Goal: Transaction & Acquisition: Purchase product/service

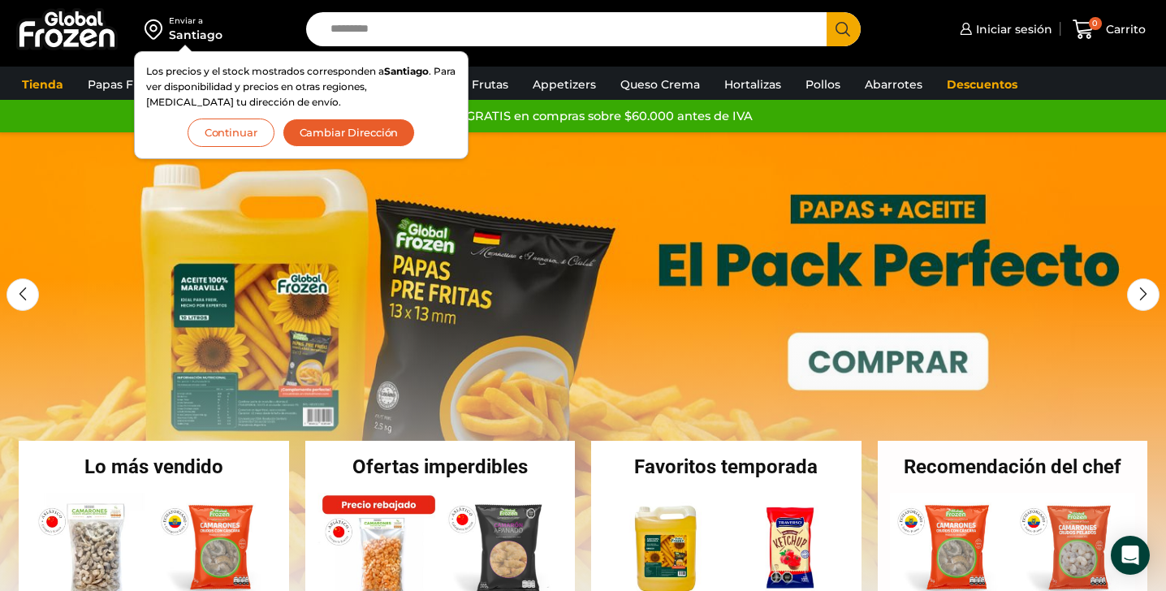
click at [213, 142] on button "Continuar" at bounding box center [231, 133] width 87 height 28
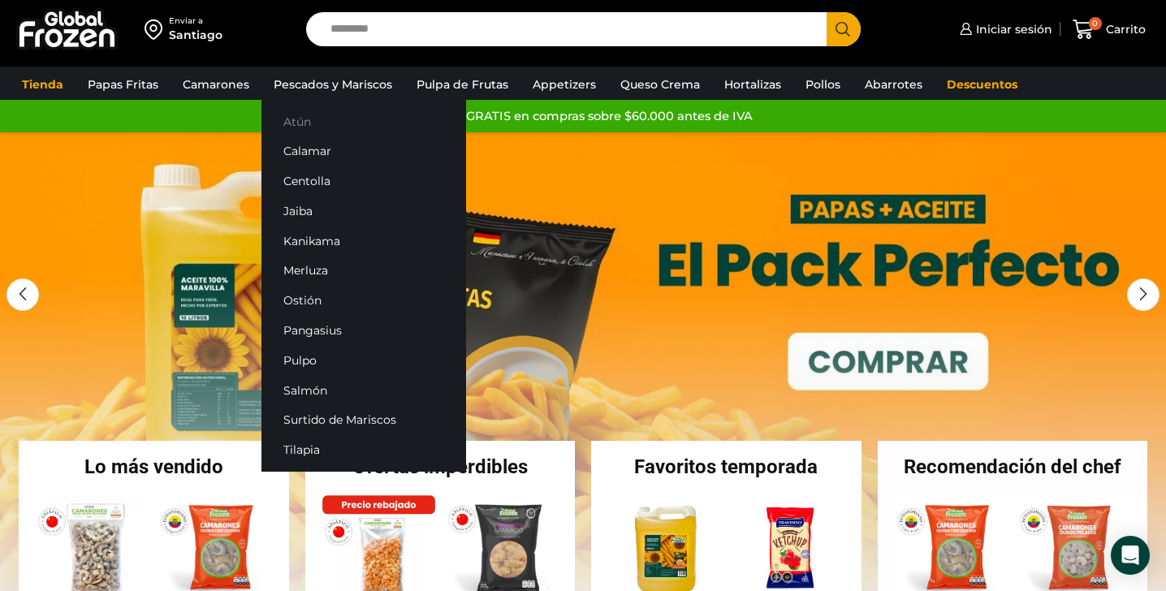
click at [291, 121] on link "Atún" at bounding box center [363, 121] width 205 height 30
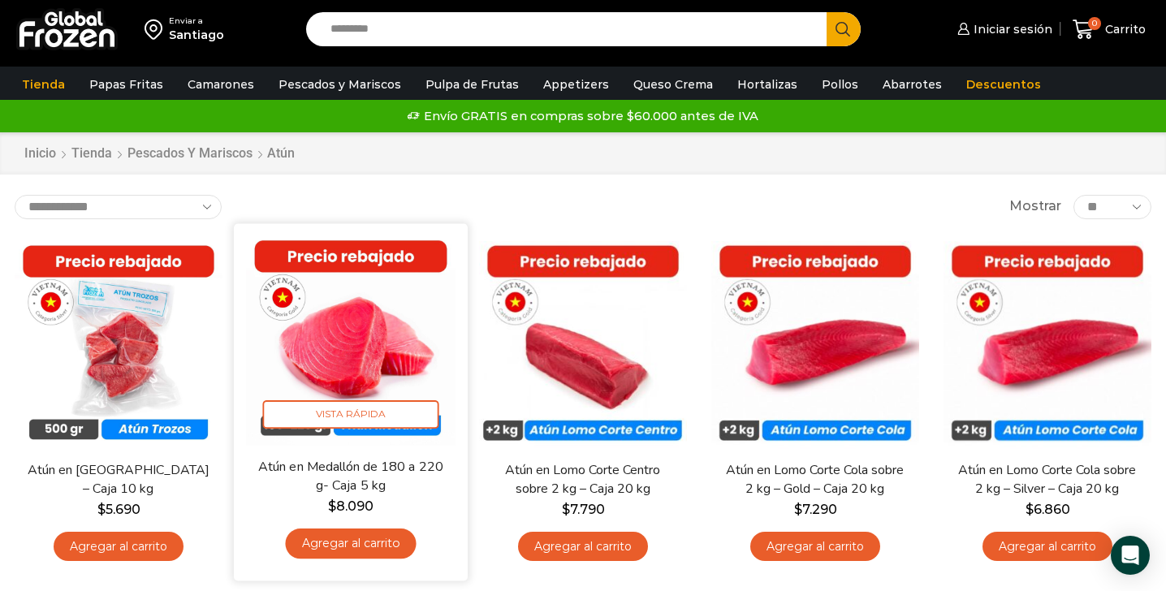
click at [295, 352] on img at bounding box center [350, 339] width 209 height 209
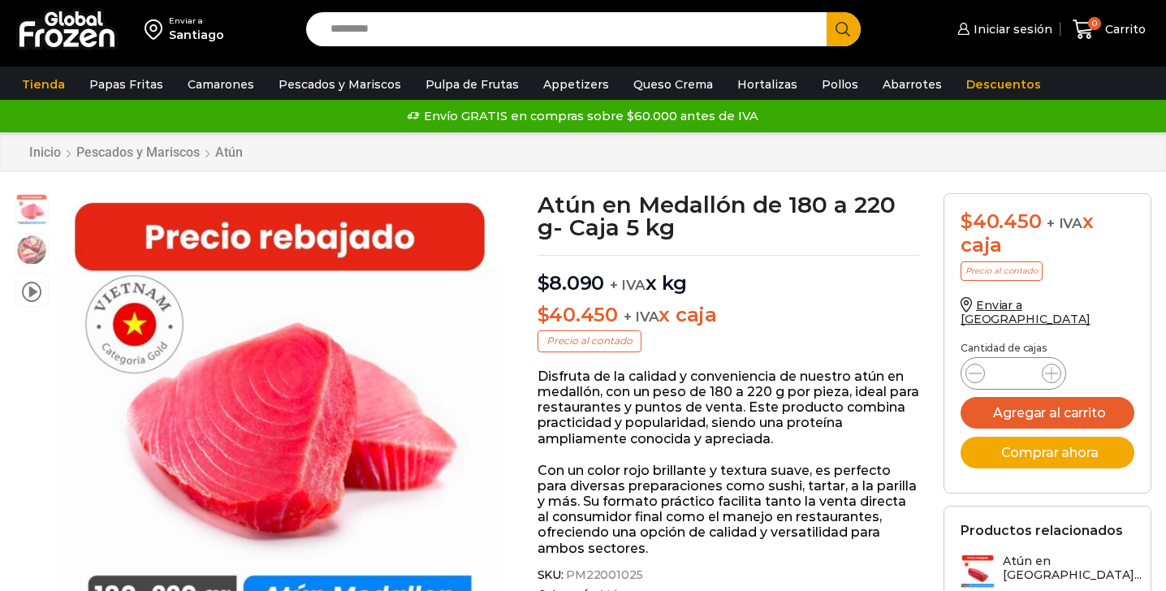
scroll to position [1, 0]
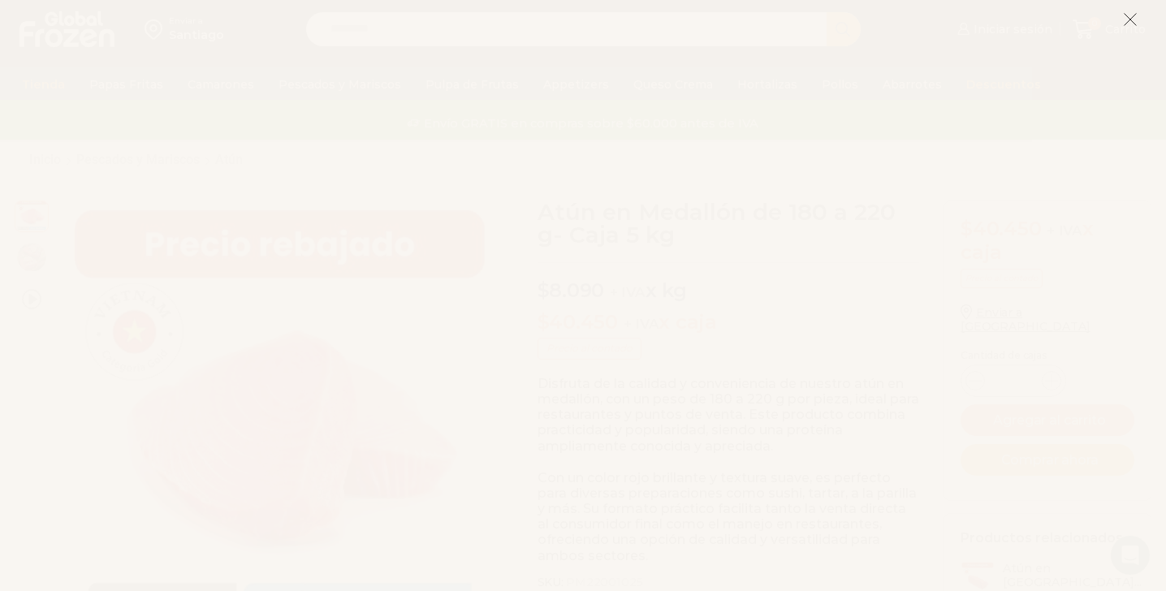
click at [1136, 22] on icon at bounding box center [1130, 19] width 15 height 15
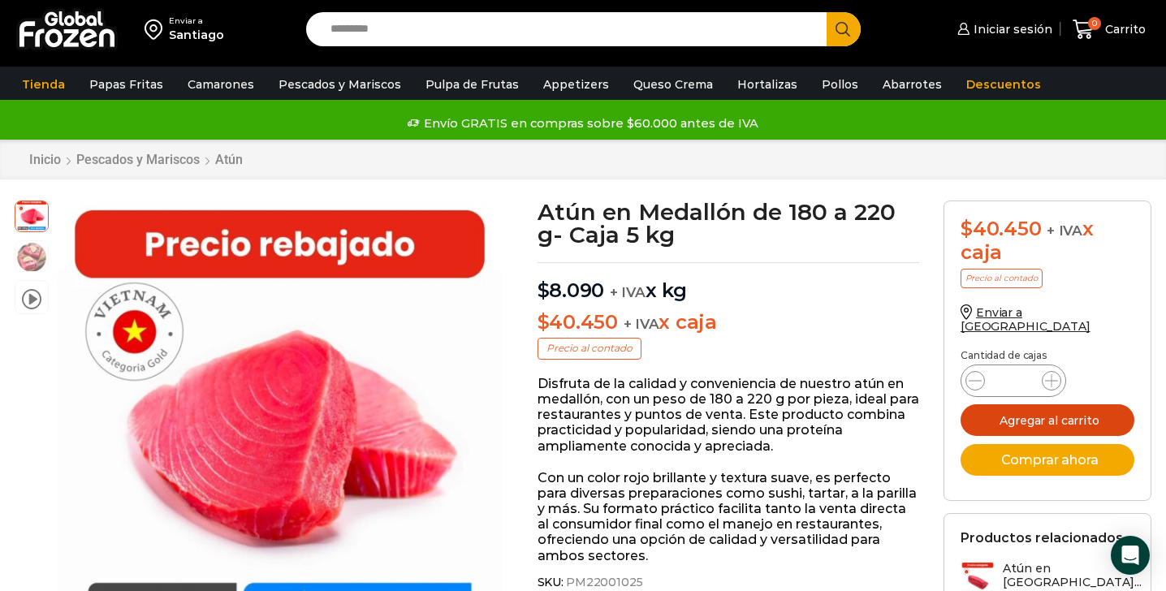
click at [1030, 412] on button "Agregar al carrito" at bounding box center [1047, 420] width 174 height 32
click at [1072, 32] on link "0 Carrito" at bounding box center [1108, 30] width 81 height 38
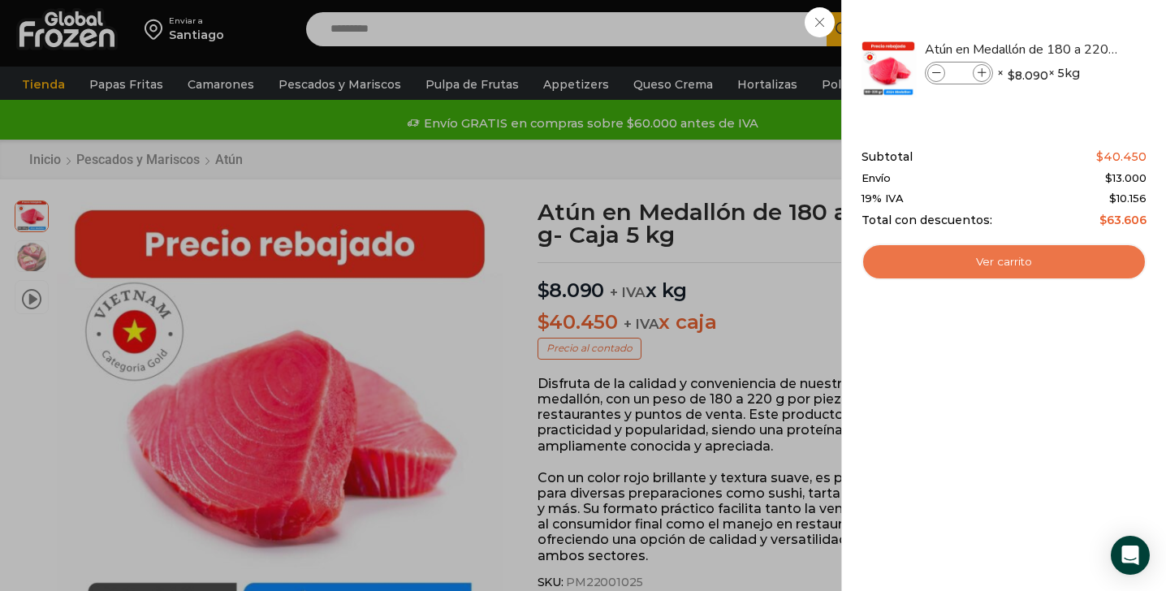
click at [1022, 268] on link "Ver carrito" at bounding box center [1003, 262] width 285 height 37
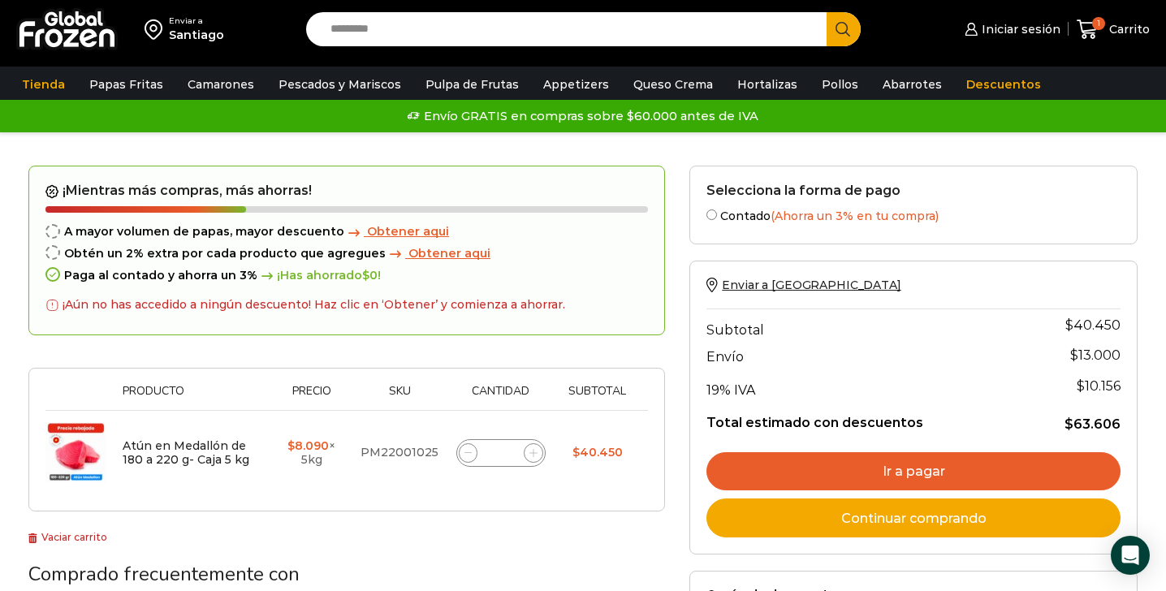
click at [505, 451] on input "*" at bounding box center [501, 453] width 23 height 23
type input "*"
click at [546, 492] on td "Atún en Medallón de 180 a 220 g- Caja 5 kg cantidad *" at bounding box center [500, 453] width 108 height 84
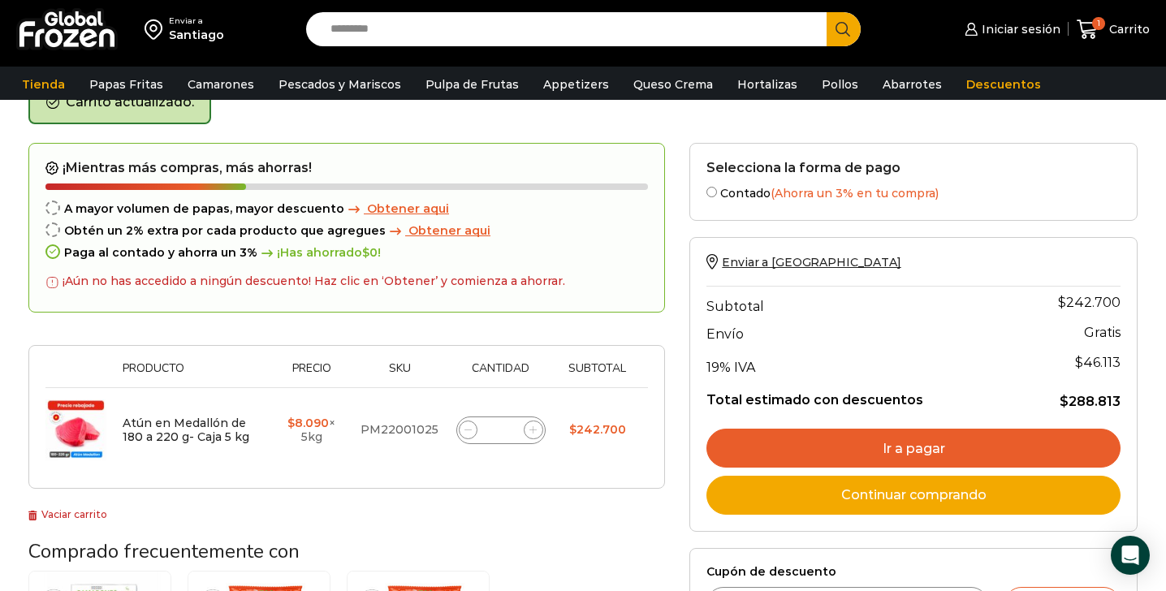
scroll to position [92, 0]
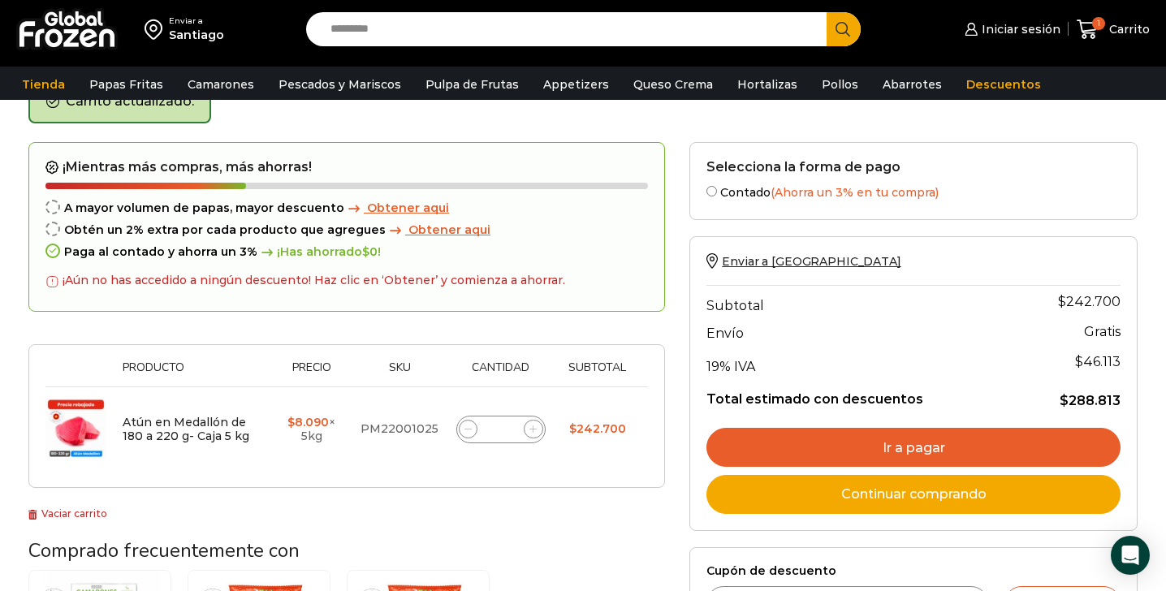
click at [196, 42] on div "Santiago" at bounding box center [196, 35] width 55 height 16
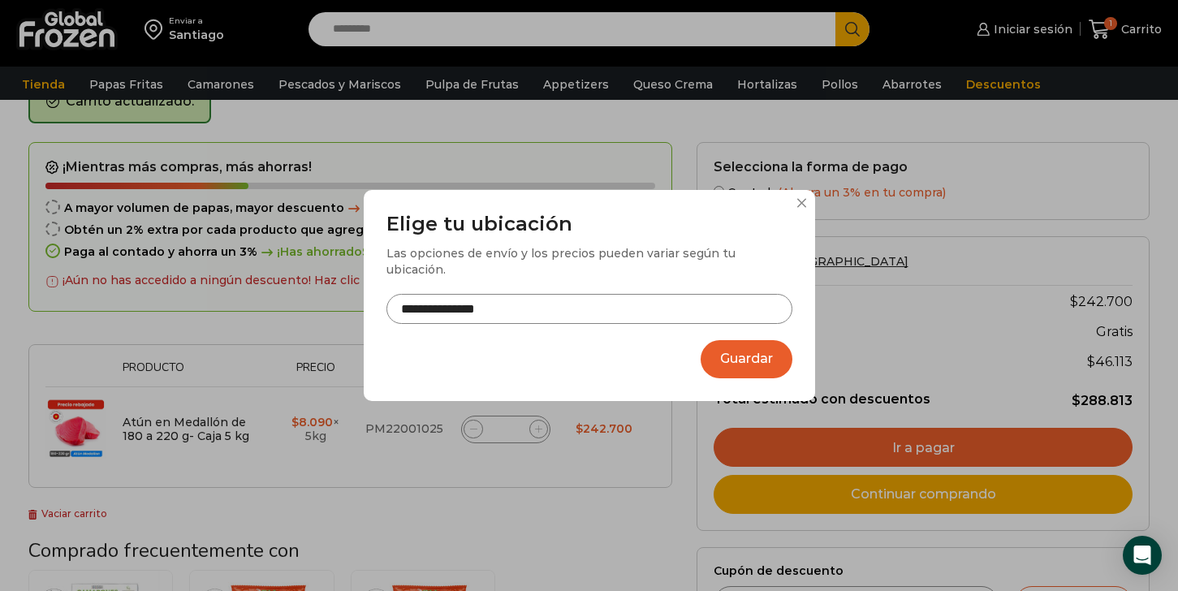
click at [463, 333] on div "**********" at bounding box center [589, 296] width 451 height 212
click at [465, 295] on input "**********" at bounding box center [589, 309] width 406 height 30
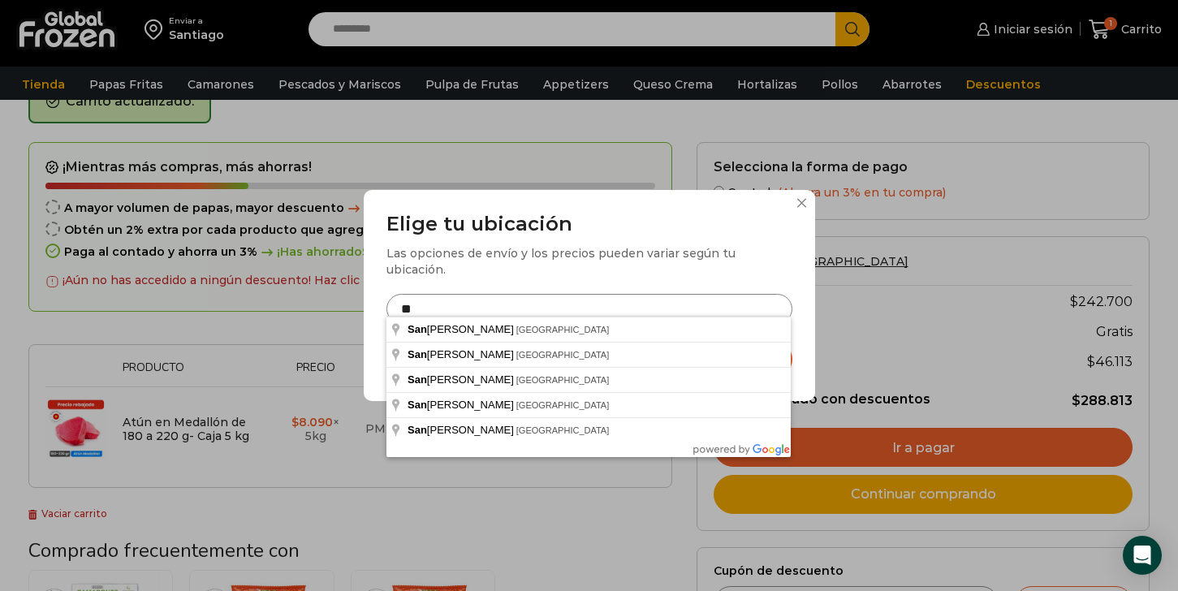
type input "*"
type input "**********"
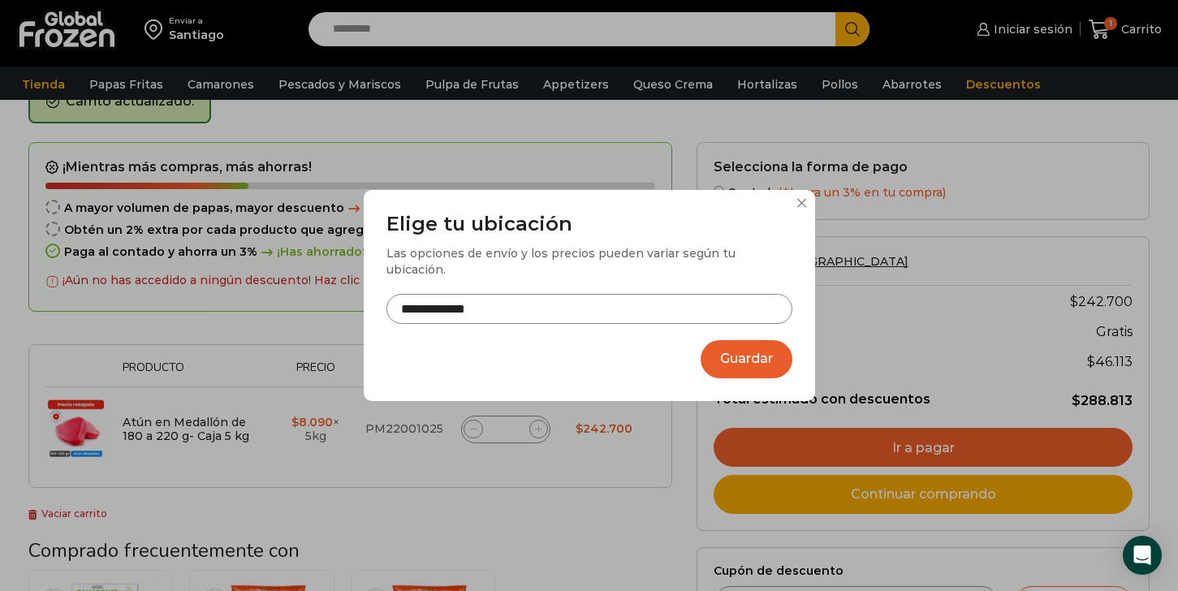
click at [760, 343] on button "Guardar" at bounding box center [747, 359] width 92 height 38
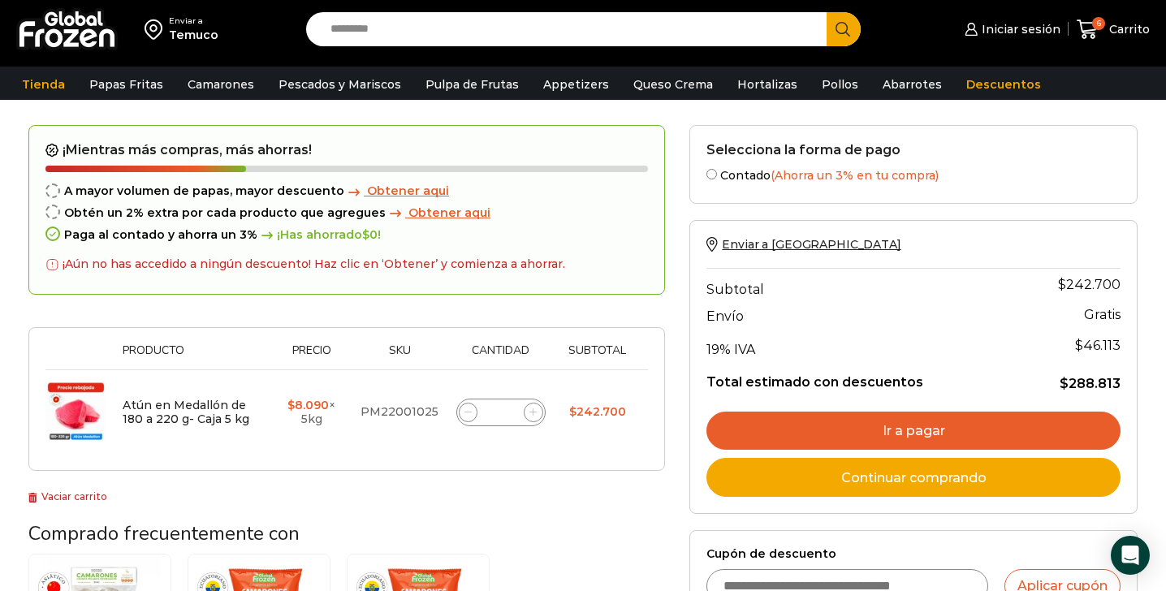
scroll to position [50, 0]
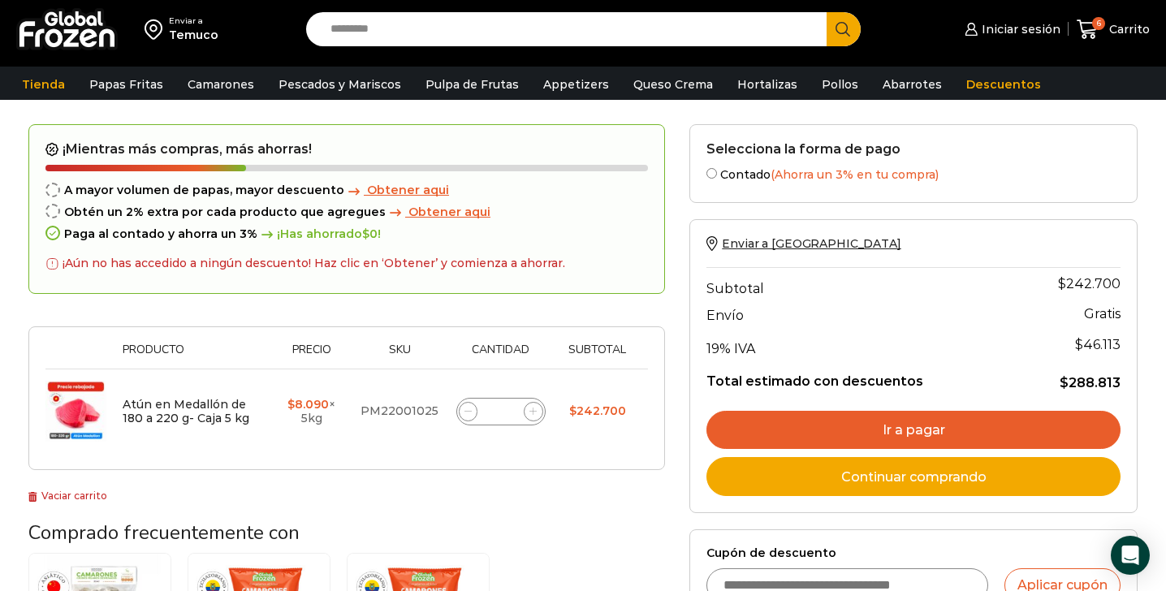
click at [873, 429] on link "Ir a pagar" at bounding box center [913, 430] width 414 height 39
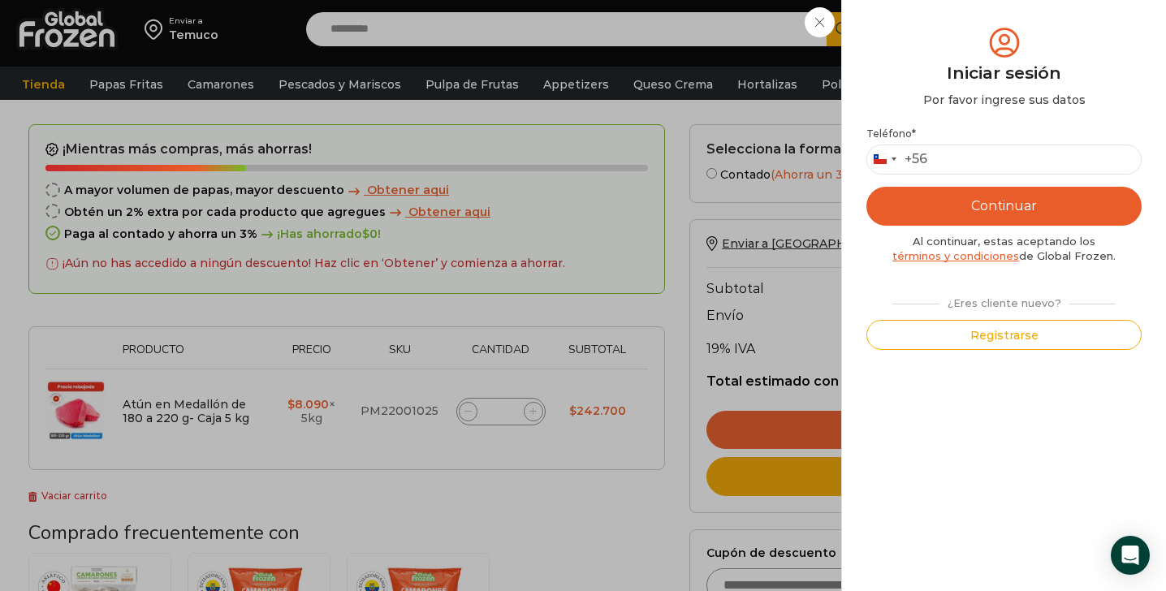
click at [960, 28] on div "Iniciar sesión Mi cuenta Login Register Iniciar sesión Por favor ingrese sus da…" at bounding box center [1009, 29] width 99 height 32
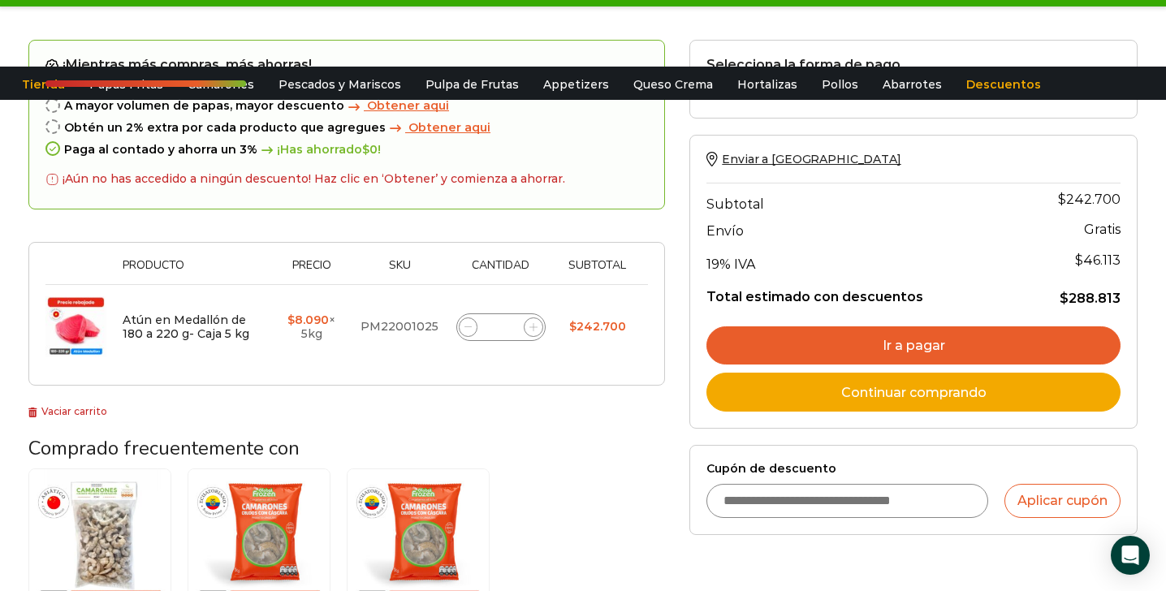
scroll to position [312, 0]
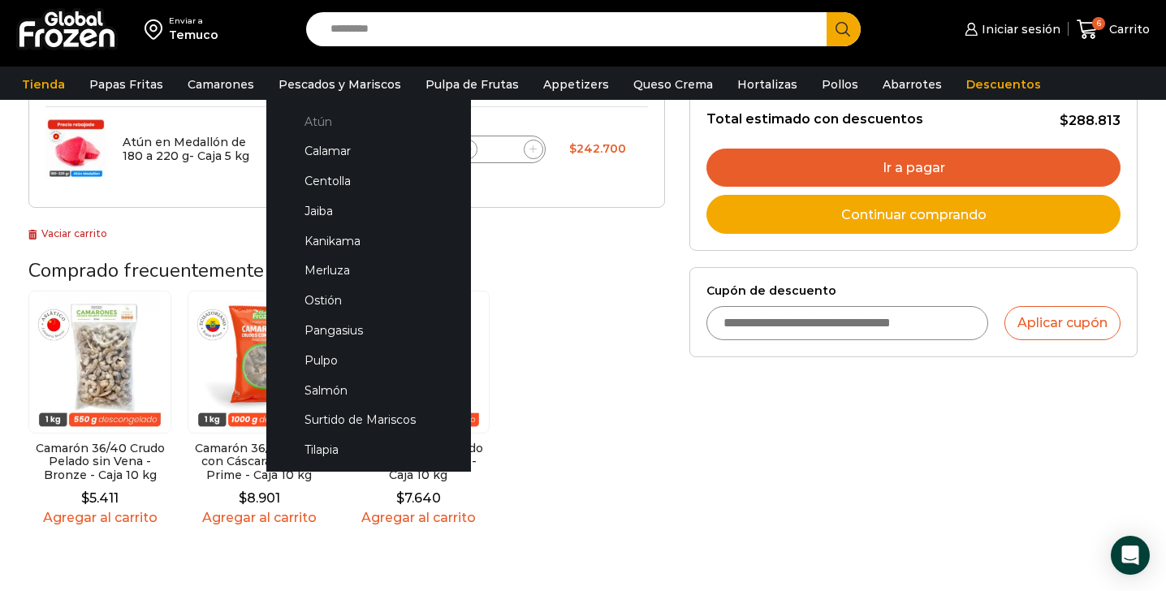
click at [326, 118] on link "Atún" at bounding box center [369, 121] width 172 height 30
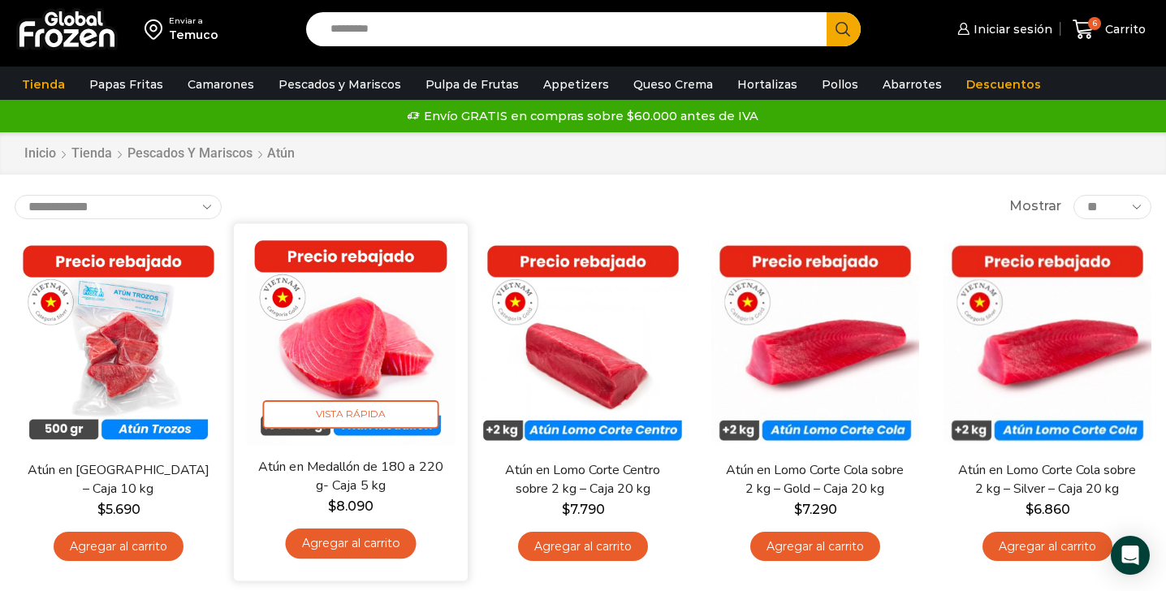
click at [367, 351] on img at bounding box center [350, 339] width 209 height 209
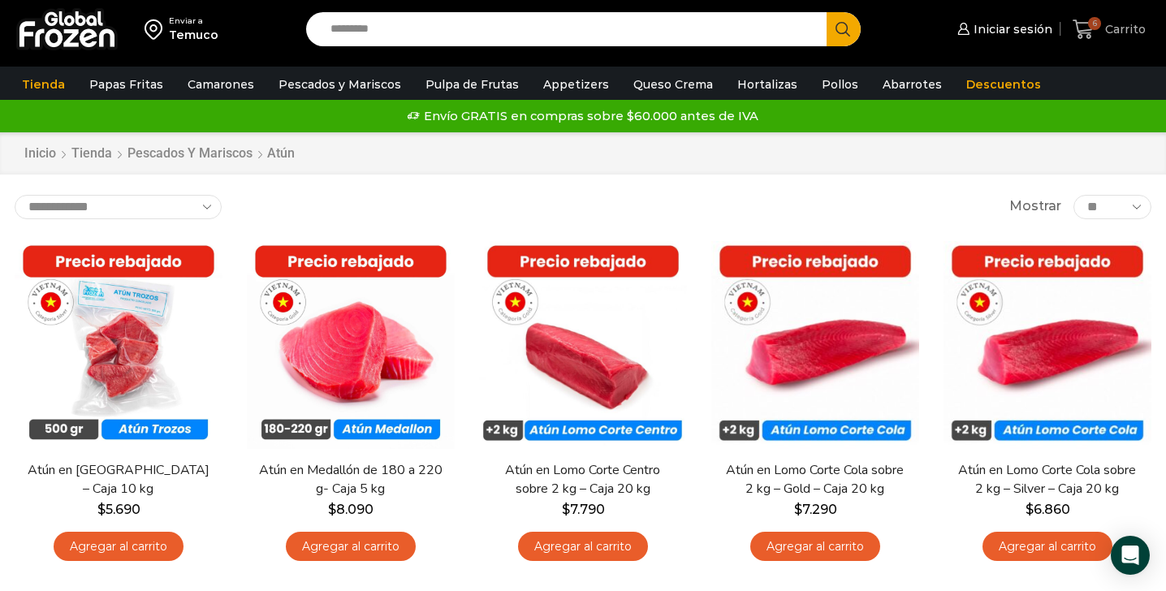
click at [1098, 34] on span "6" at bounding box center [1086, 30] width 28 height 22
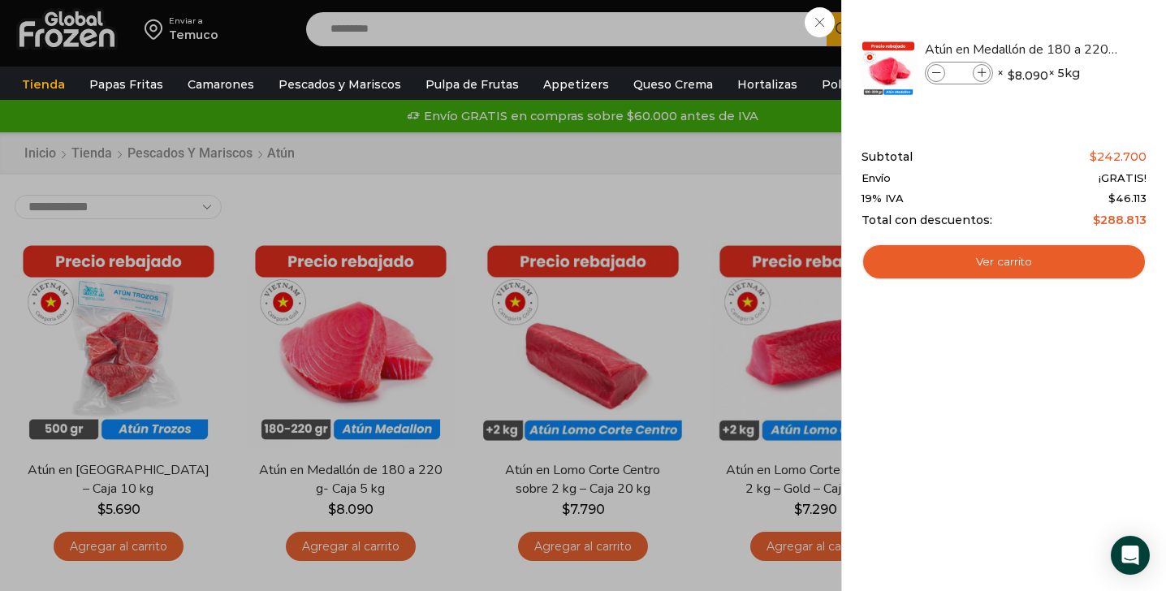
click at [1068, 49] on div "6 Carrito 6 6 Shopping Cart * $" at bounding box center [1108, 30] width 81 height 38
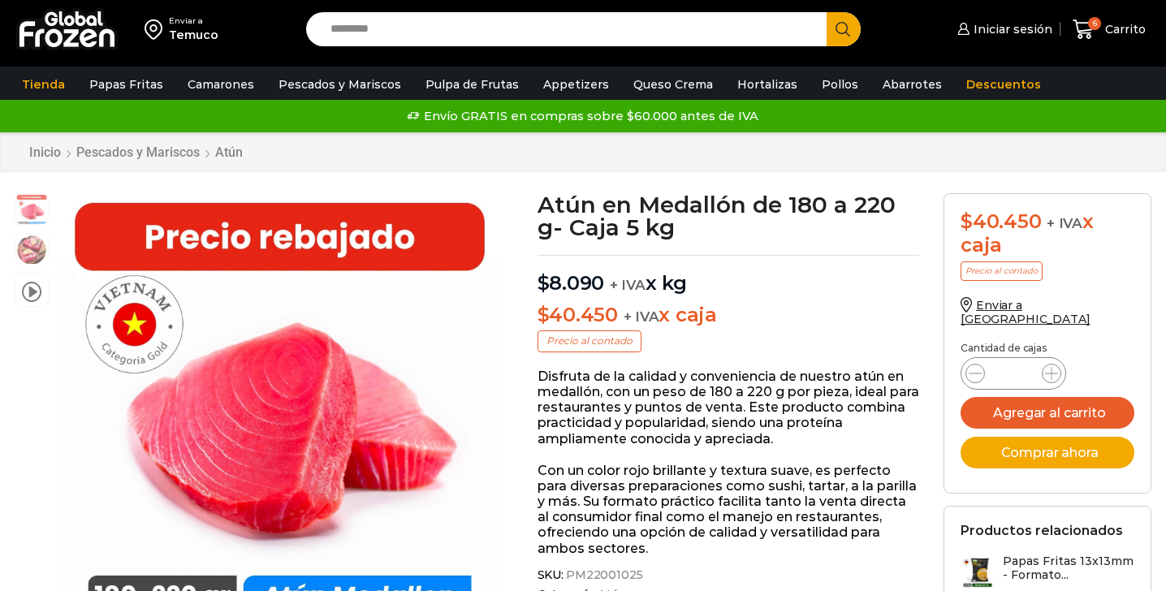
scroll to position [1, 0]
